Goal: Entertainment & Leisure: Browse casually

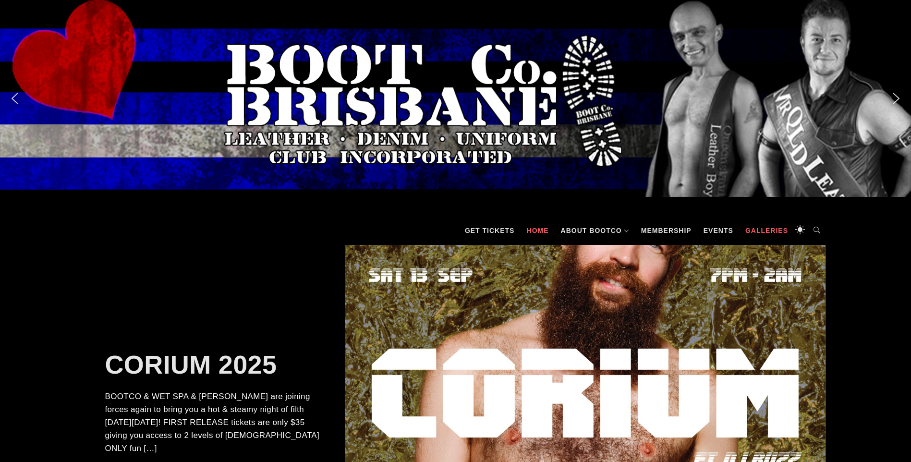
click at [778, 229] on link "Galleries" at bounding box center [767, 230] width 52 height 29
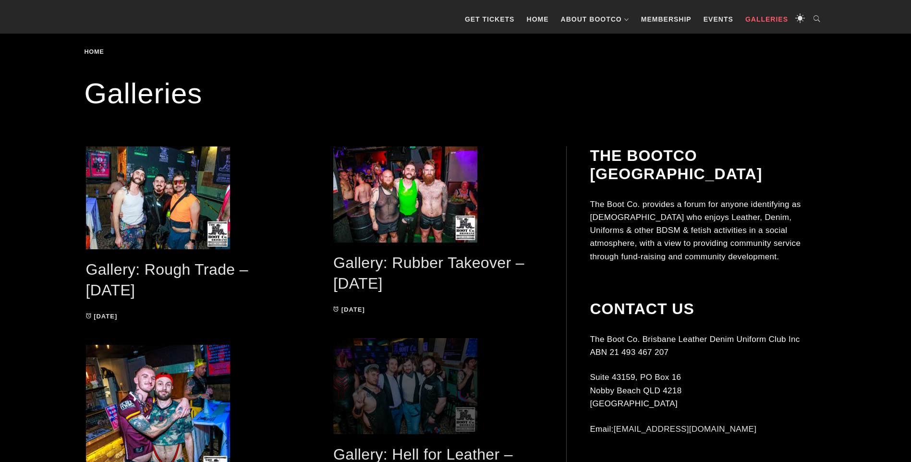
scroll to position [192, 0]
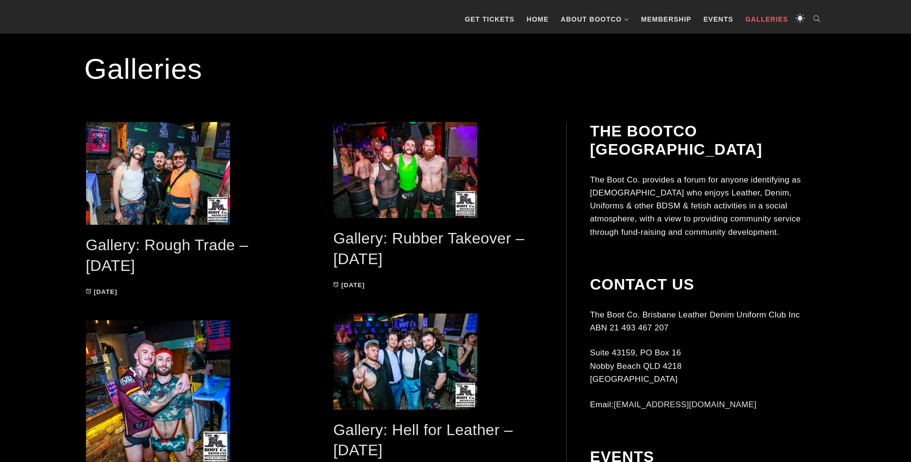
click at [429, 241] on link "Gallery: Rubber Takeover – [DATE]" at bounding box center [428, 249] width 191 height 38
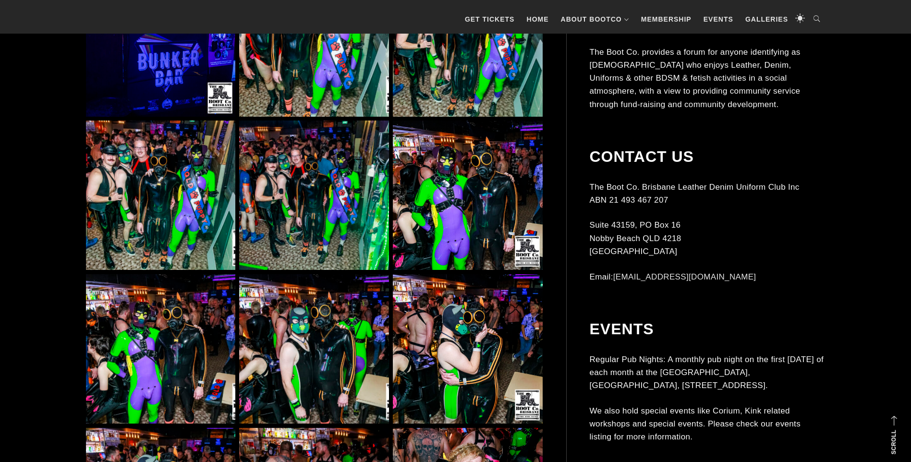
scroll to position [913, 0]
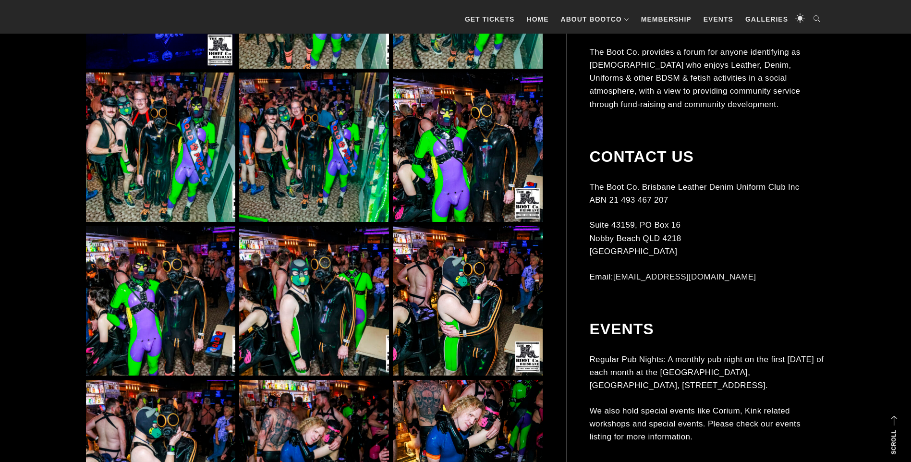
click at [177, 326] on img at bounding box center [160, 300] width 149 height 149
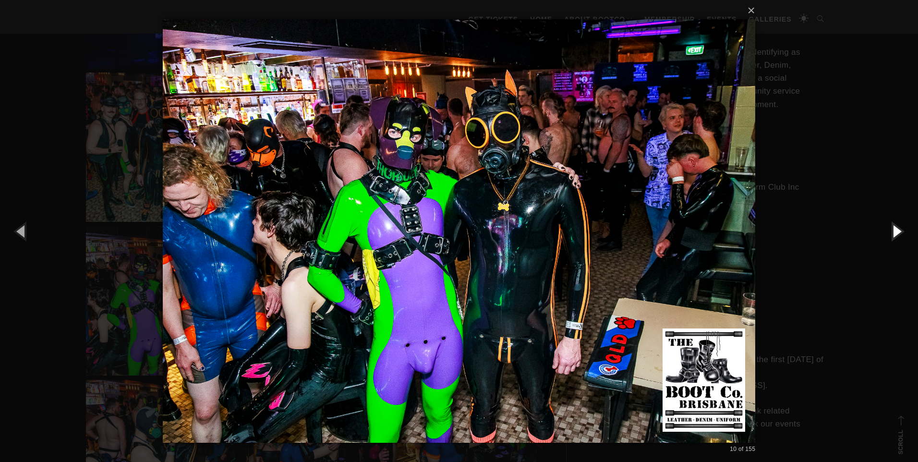
click at [904, 231] on button "button" at bounding box center [896, 231] width 43 height 53
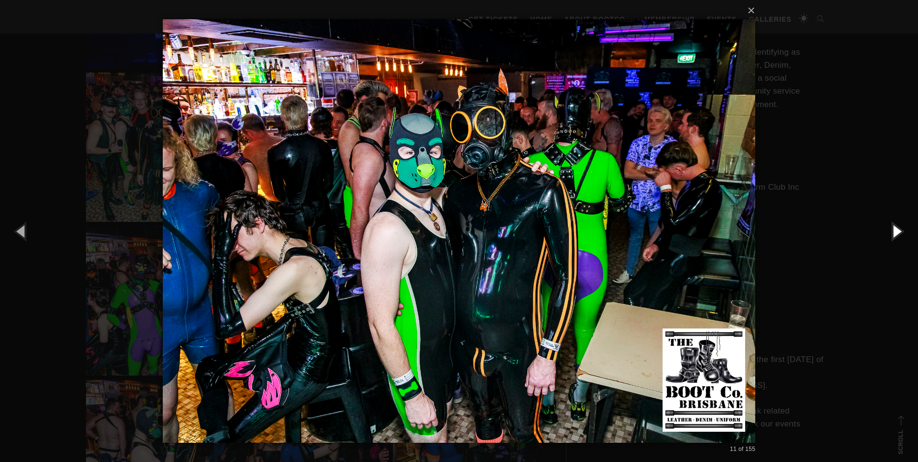
click at [904, 231] on button "button" at bounding box center [896, 231] width 43 height 53
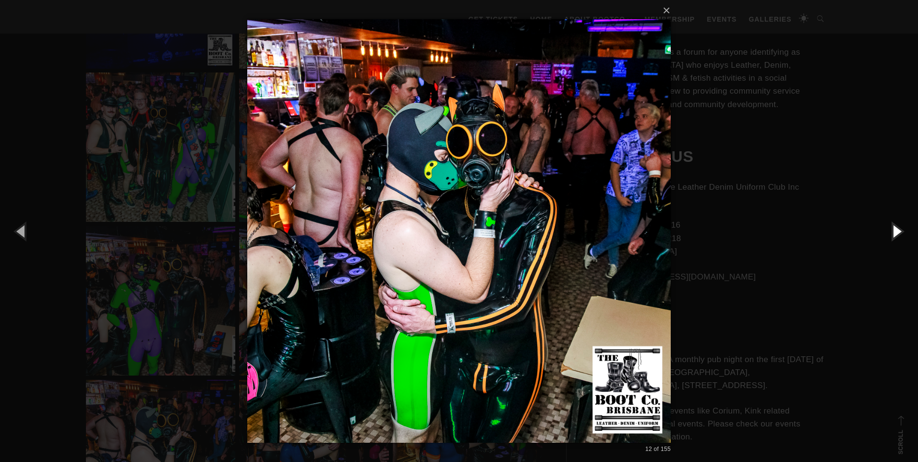
click at [904, 231] on button "button" at bounding box center [896, 231] width 43 height 53
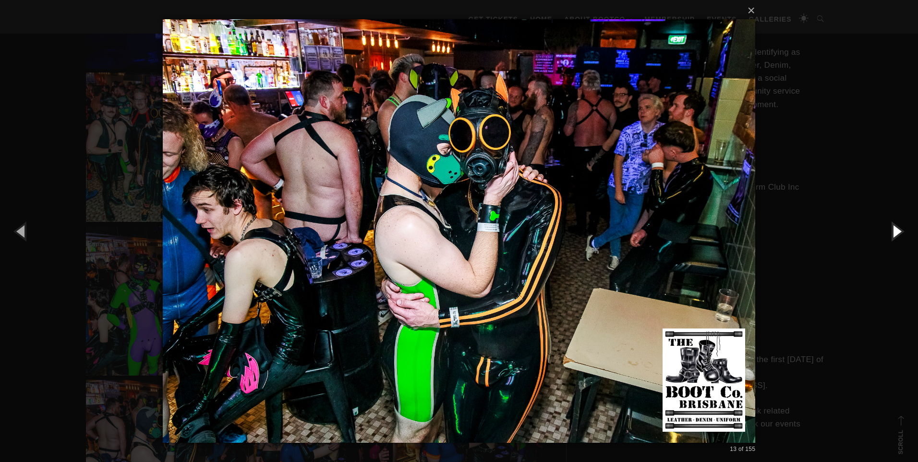
click at [904, 231] on button "button" at bounding box center [896, 231] width 43 height 53
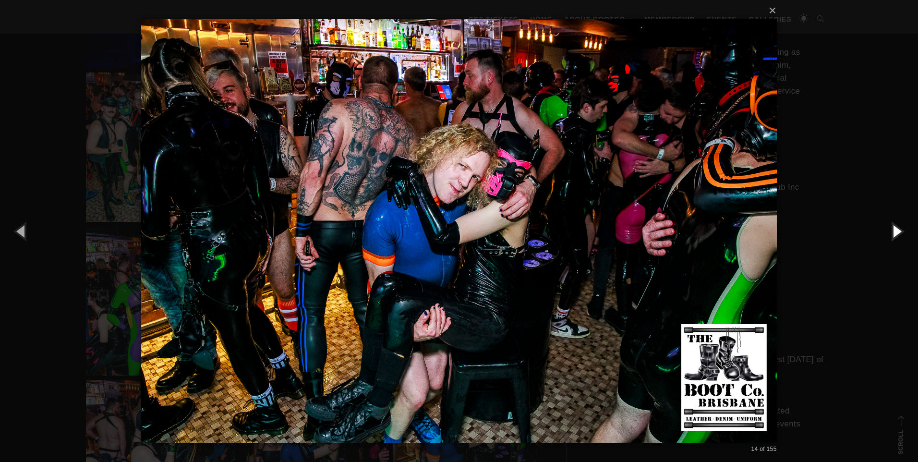
click at [904, 232] on button "button" at bounding box center [896, 231] width 43 height 53
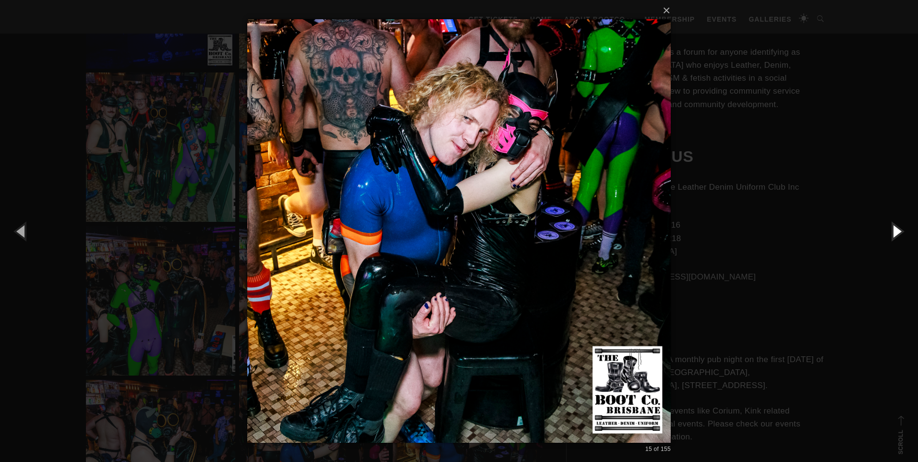
click at [904, 232] on button "button" at bounding box center [896, 231] width 43 height 53
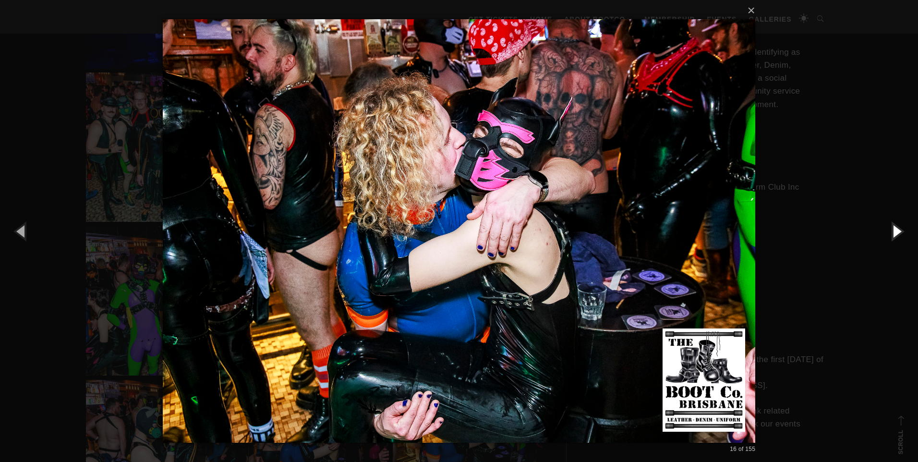
click at [904, 232] on button "button" at bounding box center [896, 231] width 43 height 53
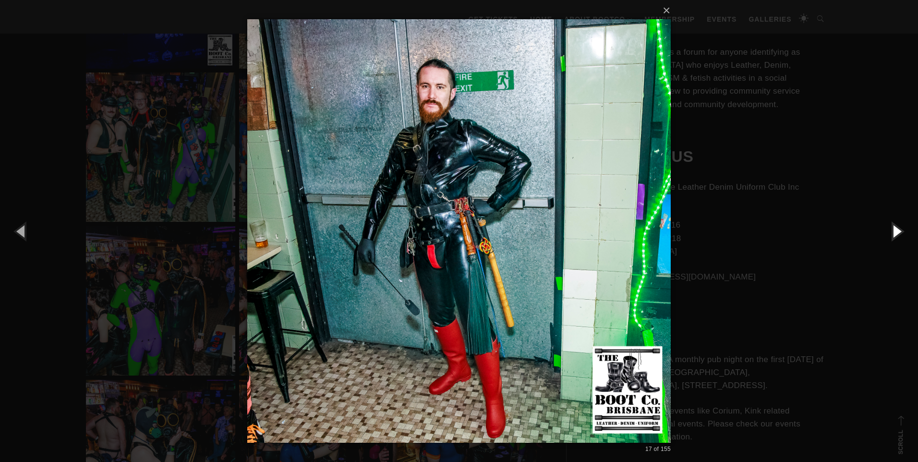
click at [904, 232] on button "button" at bounding box center [896, 231] width 43 height 53
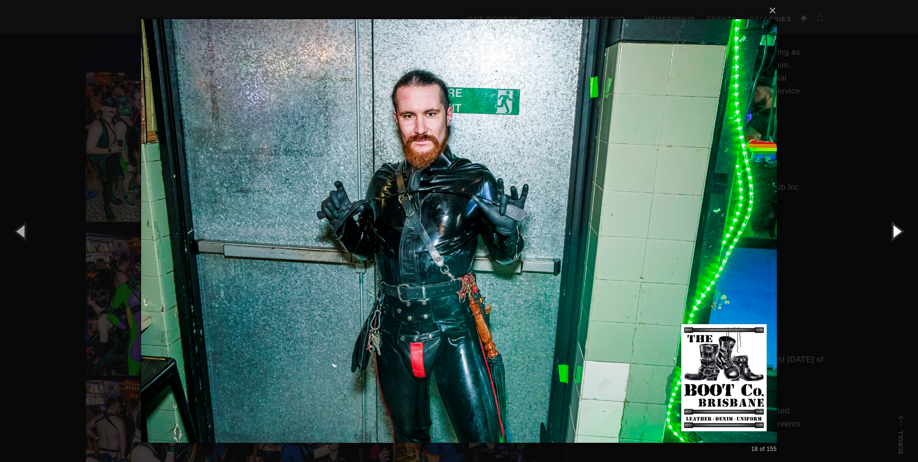
click at [904, 232] on button "button" at bounding box center [896, 231] width 43 height 53
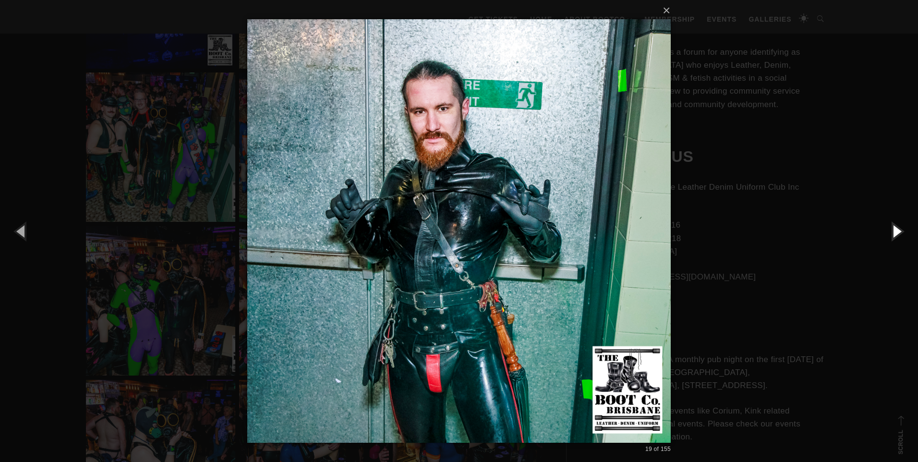
click at [904, 232] on button "button" at bounding box center [896, 231] width 43 height 53
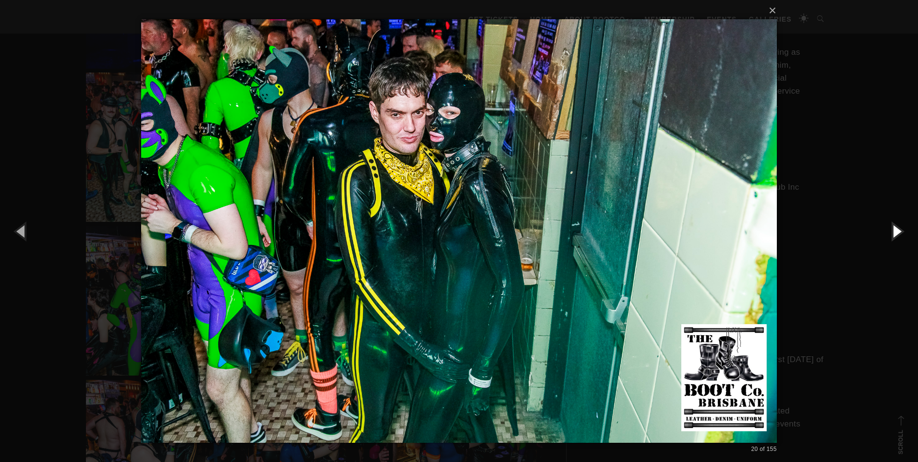
click at [904, 234] on button "button" at bounding box center [896, 231] width 43 height 53
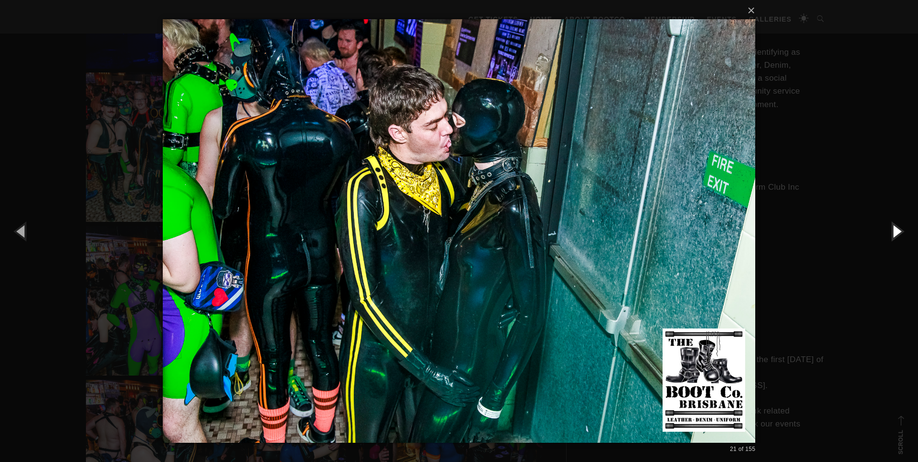
click at [904, 234] on button "button" at bounding box center [896, 231] width 43 height 53
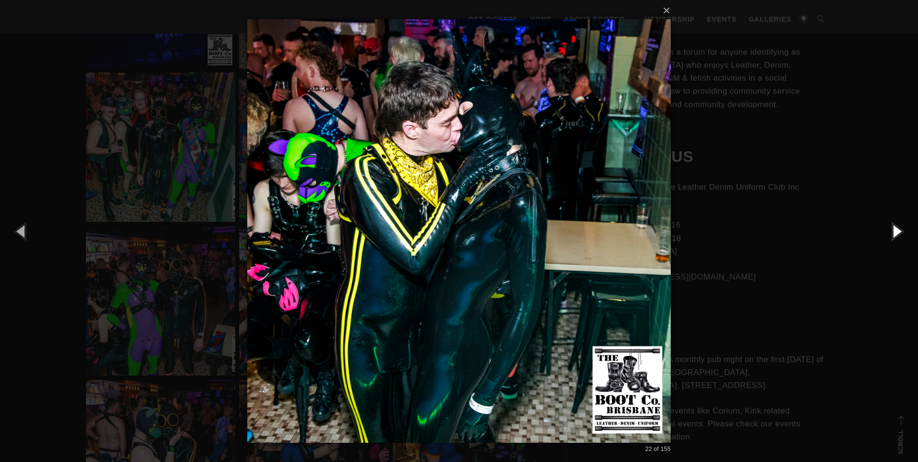
click at [904, 234] on button "button" at bounding box center [896, 231] width 43 height 53
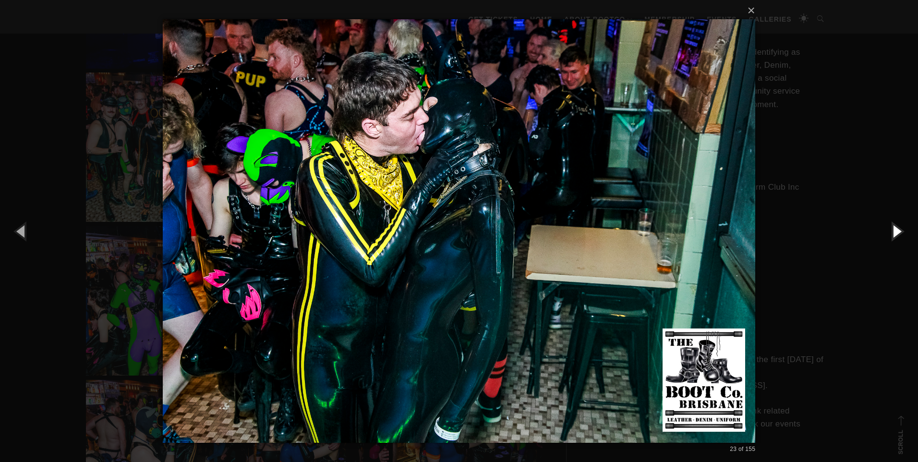
click at [904, 234] on button "button" at bounding box center [896, 231] width 43 height 53
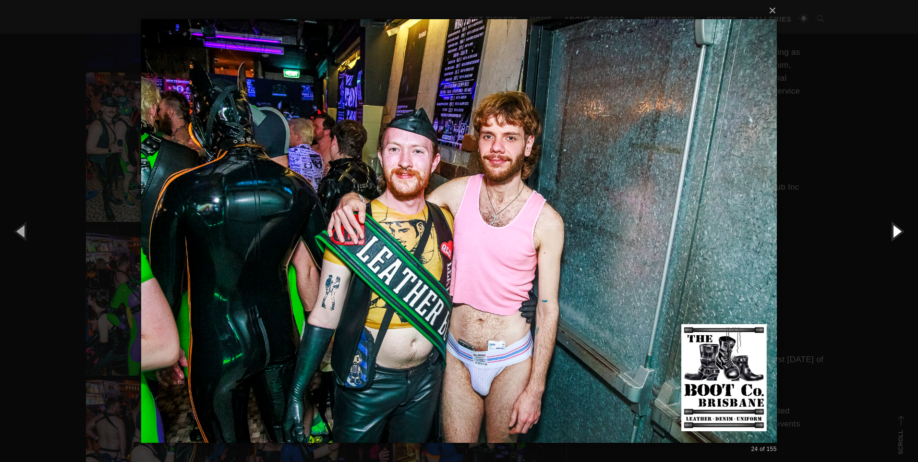
click at [904, 234] on button "button" at bounding box center [896, 231] width 43 height 53
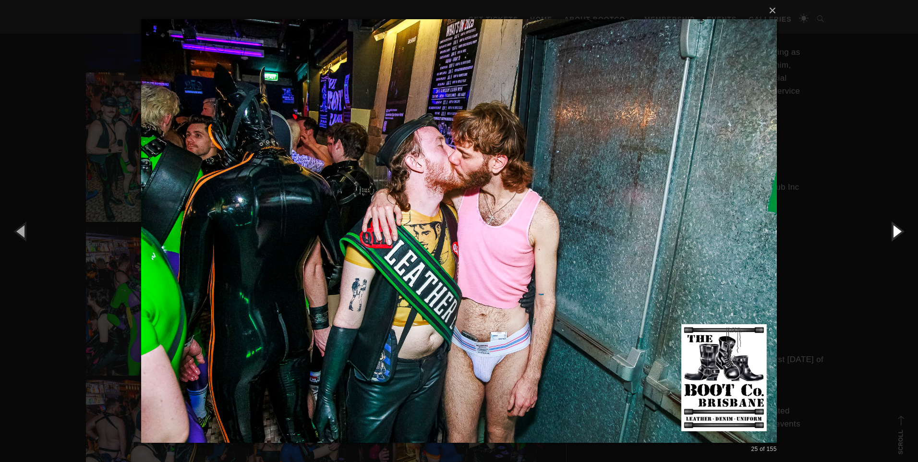
click at [904, 234] on button "button" at bounding box center [896, 231] width 43 height 53
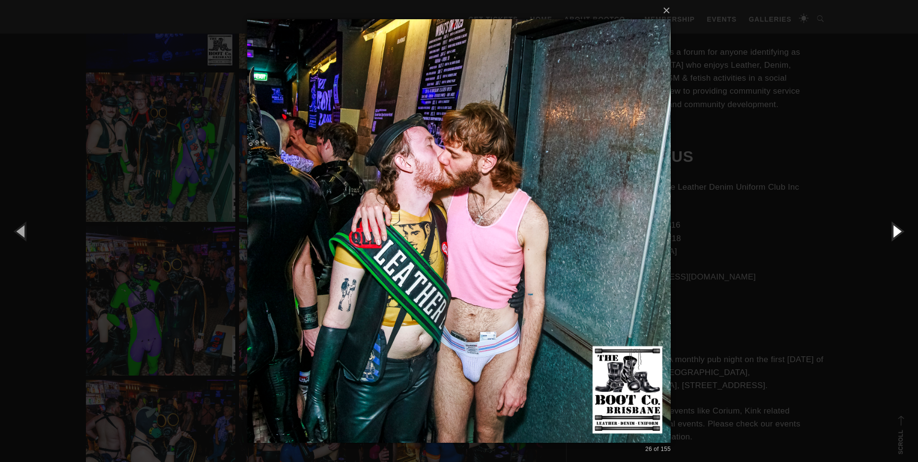
click at [904, 234] on button "button" at bounding box center [896, 231] width 43 height 53
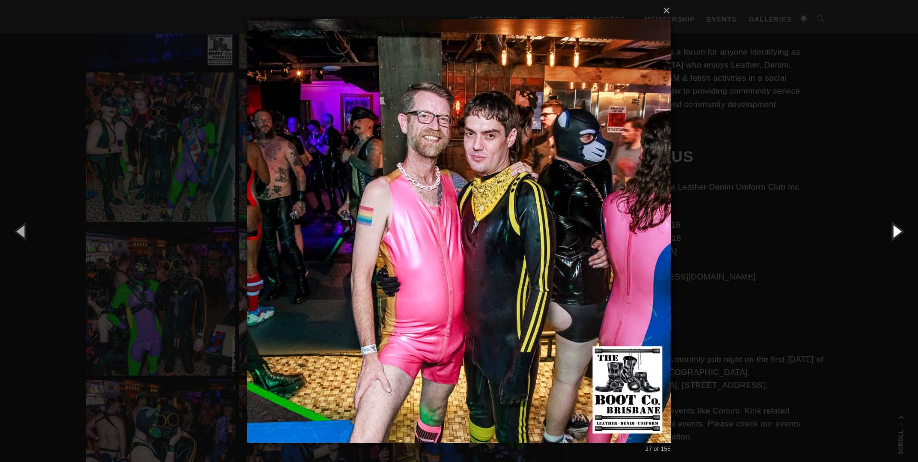
click at [904, 234] on button "button" at bounding box center [896, 231] width 43 height 53
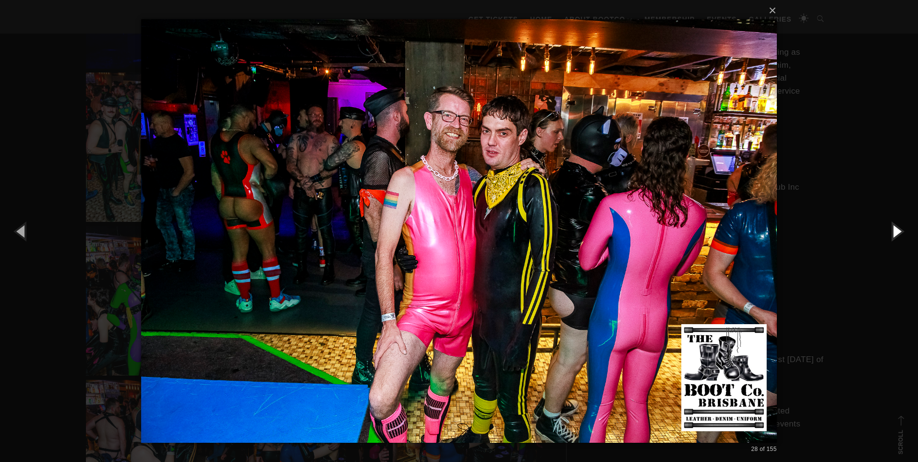
click at [904, 234] on button "button" at bounding box center [896, 231] width 43 height 53
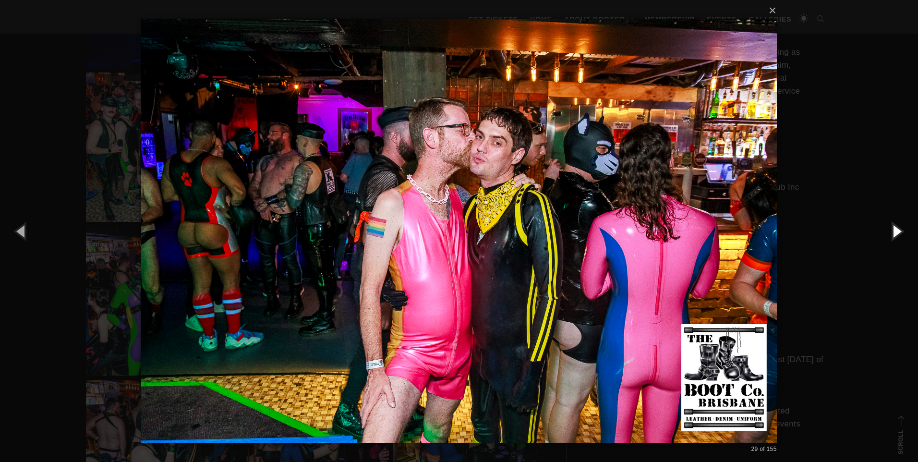
click at [904, 234] on button "button" at bounding box center [896, 231] width 43 height 53
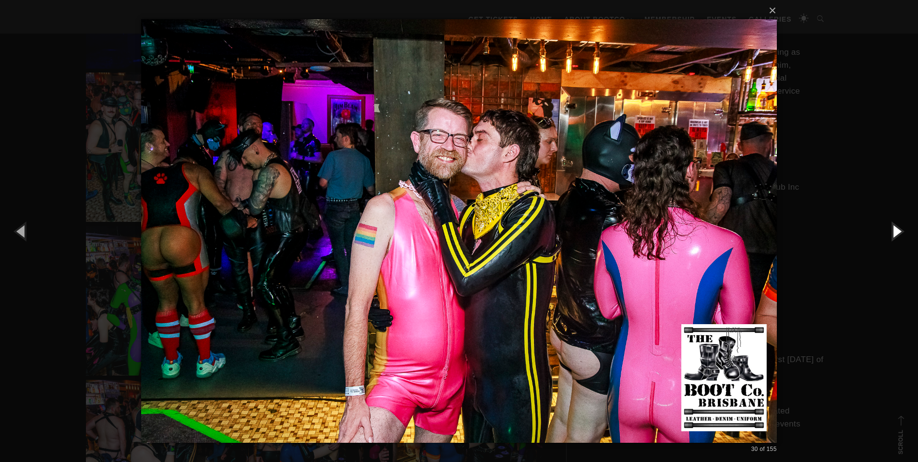
click at [904, 234] on button "button" at bounding box center [896, 231] width 43 height 53
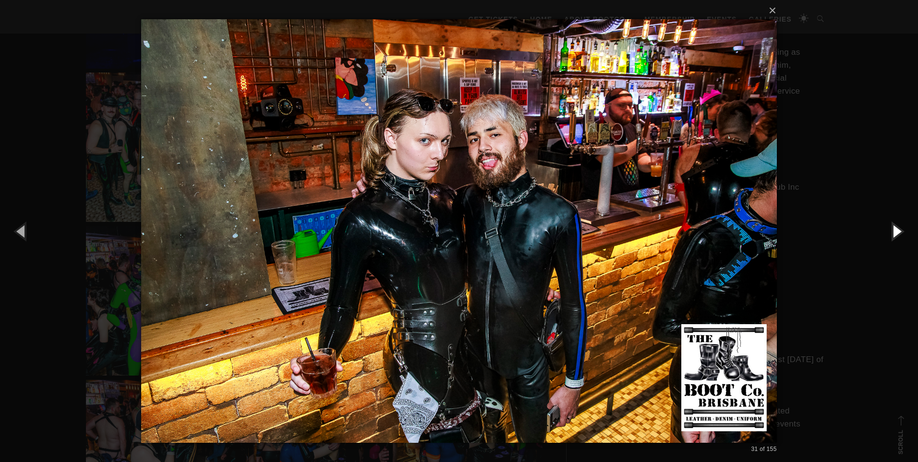
click at [904, 234] on button "button" at bounding box center [896, 231] width 43 height 53
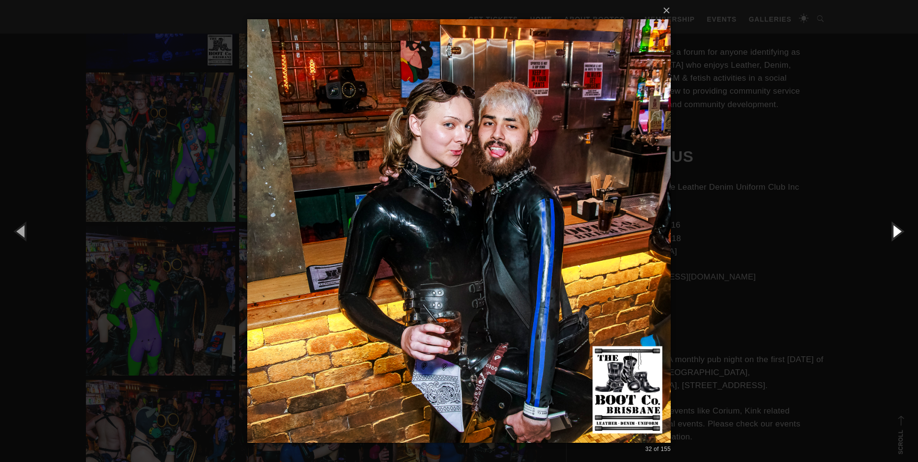
click at [904, 234] on button "button" at bounding box center [896, 231] width 43 height 53
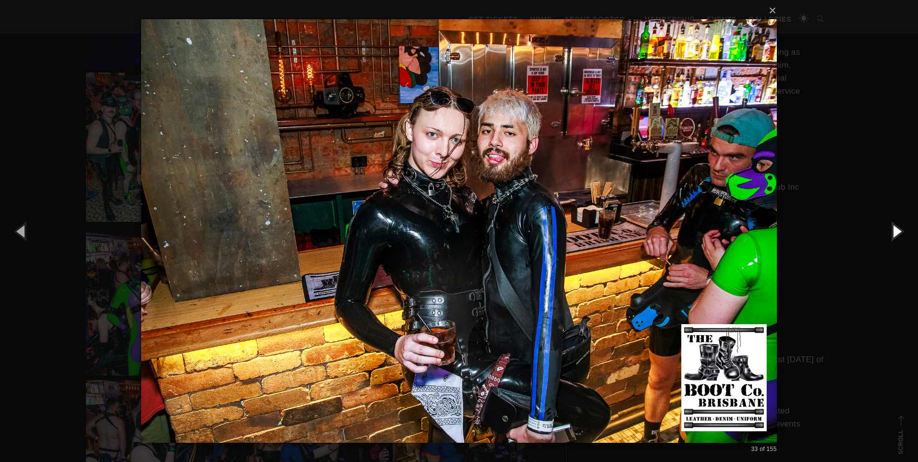
click at [904, 234] on button "button" at bounding box center [896, 231] width 43 height 53
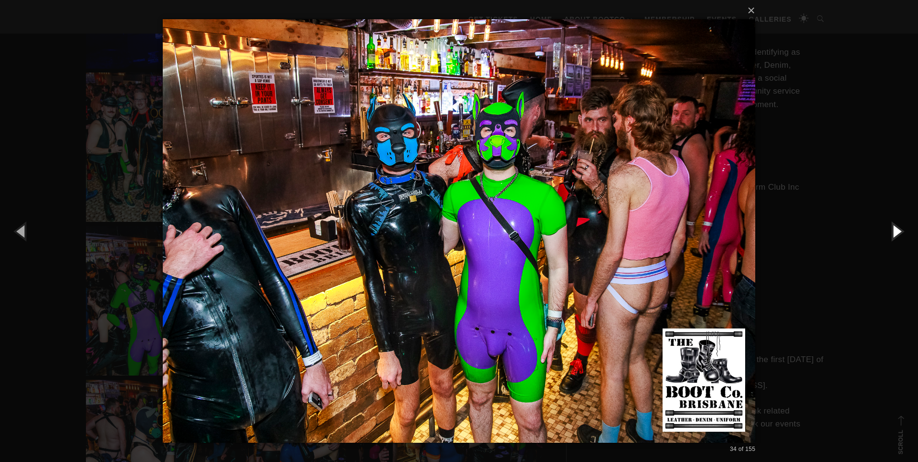
click at [904, 234] on button "button" at bounding box center [896, 231] width 43 height 53
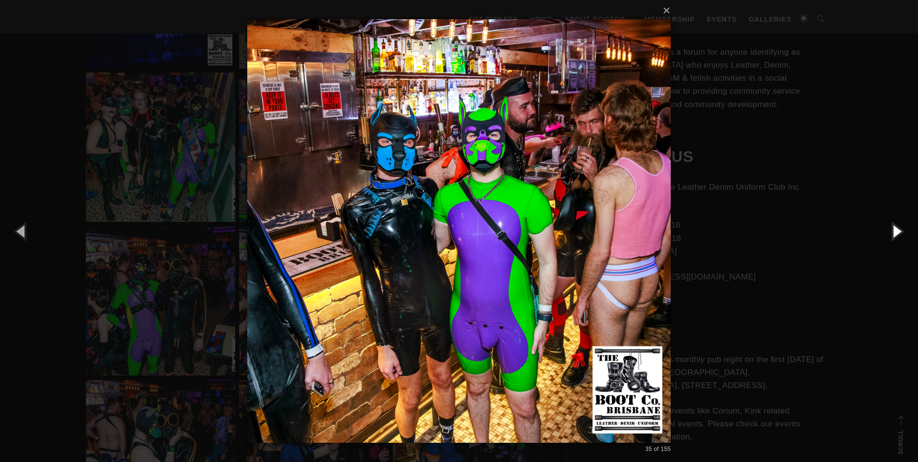
click at [904, 234] on button "button" at bounding box center [896, 231] width 43 height 53
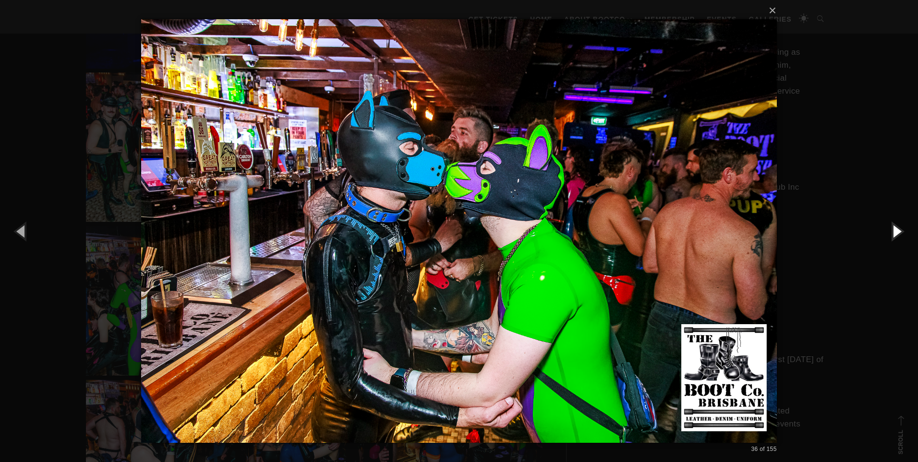
click at [904, 234] on button "button" at bounding box center [896, 231] width 43 height 53
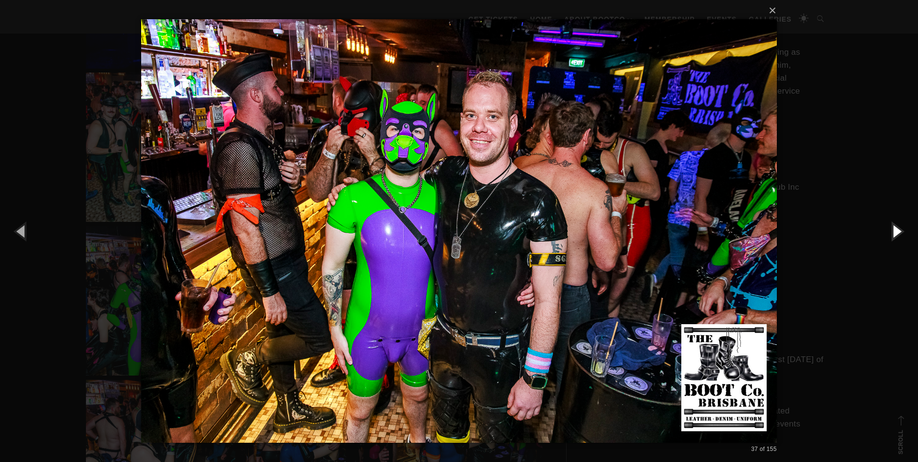
click at [904, 234] on button "button" at bounding box center [896, 231] width 43 height 53
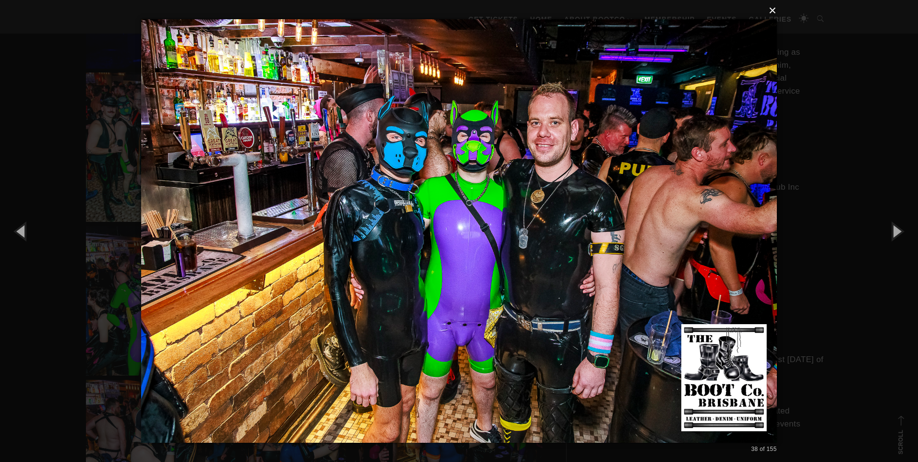
click at [779, 12] on button "×" at bounding box center [462, 10] width 636 height 21
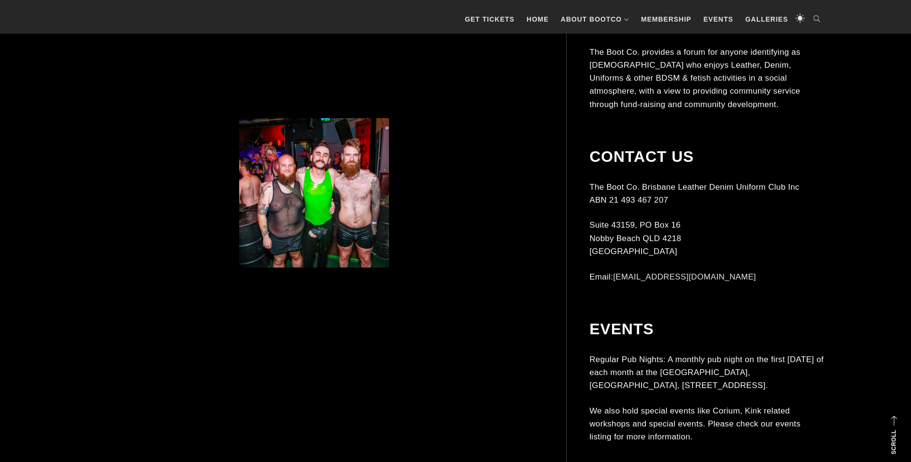
scroll to position [5380, 0]
